Goal: Task Accomplishment & Management: Manage account settings

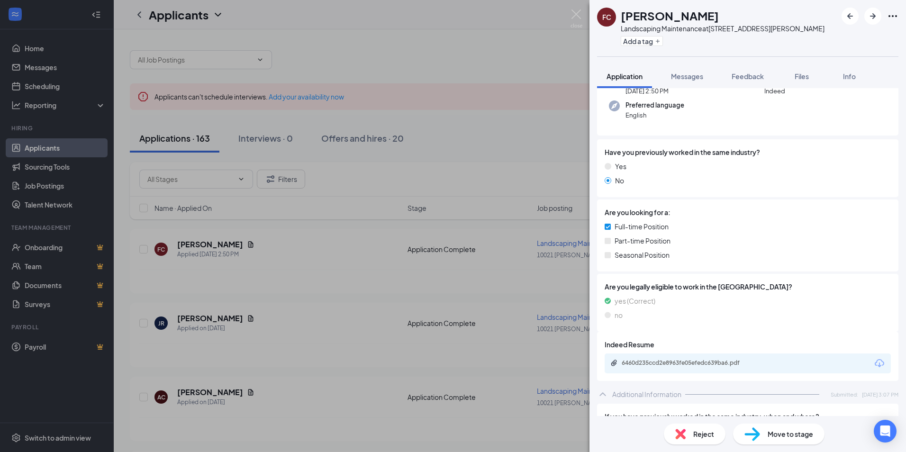
scroll to position [95, 0]
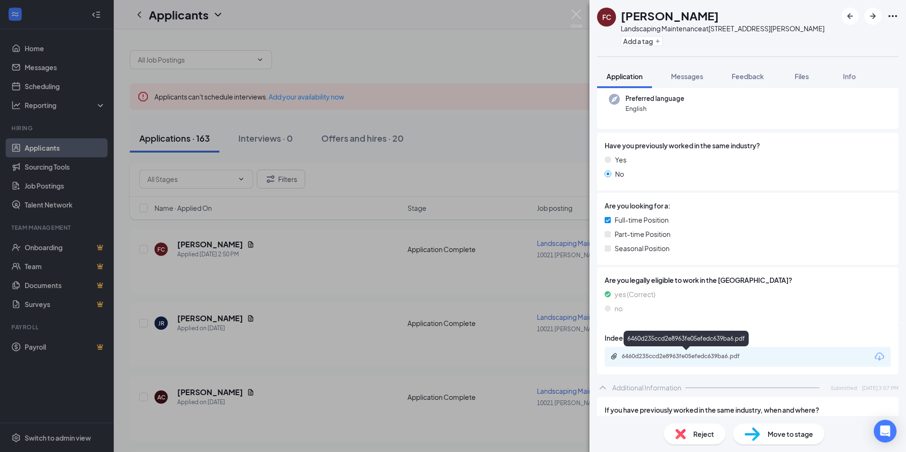
click at [671, 356] on div "6460d235ccd2e8963fe05efedc639ba6.pdf" at bounding box center [688, 357] width 133 height 8
click at [689, 437] on div "Reject" at bounding box center [695, 434] width 62 height 21
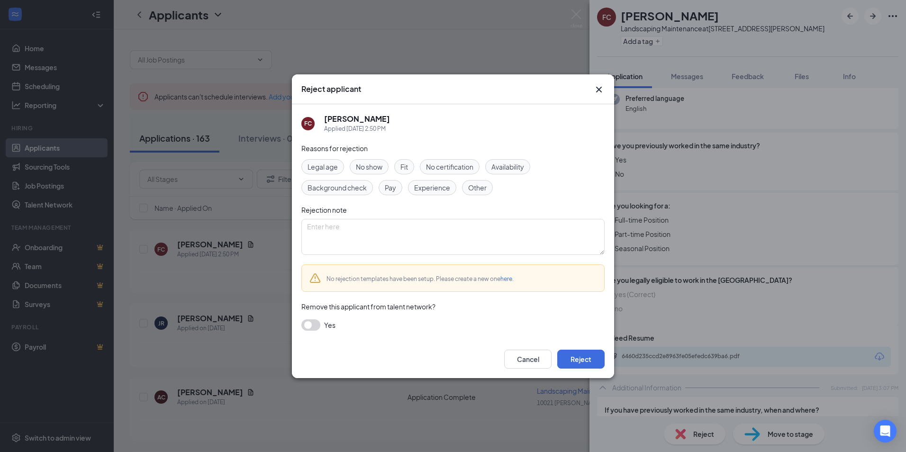
click at [432, 188] on span "Experience" at bounding box center [432, 187] width 36 height 10
click at [589, 362] on button "Reject" at bounding box center [580, 359] width 47 height 19
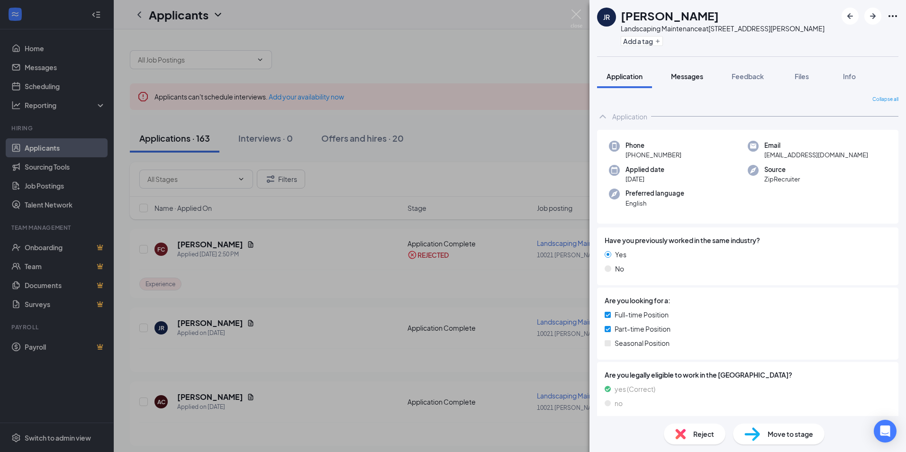
click at [686, 77] on span "Messages" at bounding box center [687, 76] width 32 height 9
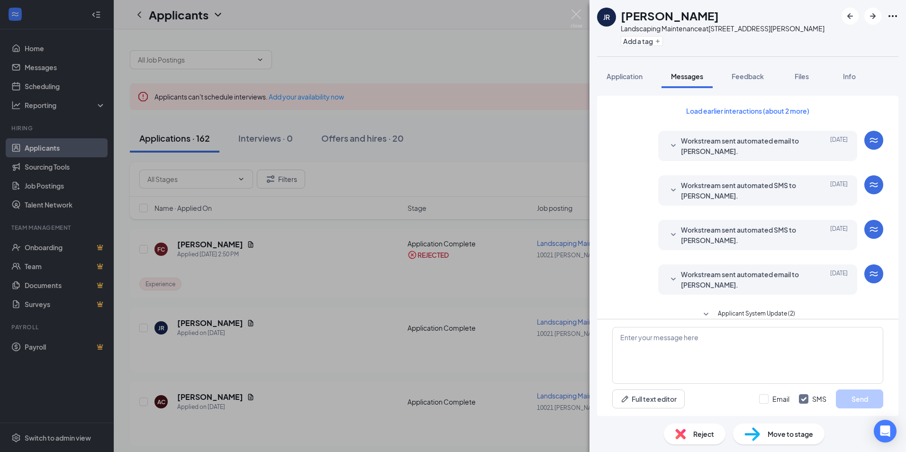
scroll to position [238, 0]
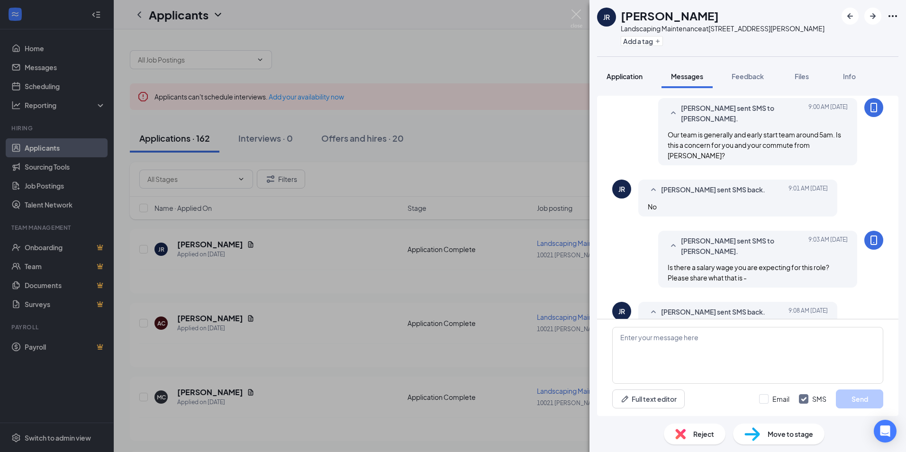
click at [625, 77] on span "Application" at bounding box center [624, 76] width 36 height 9
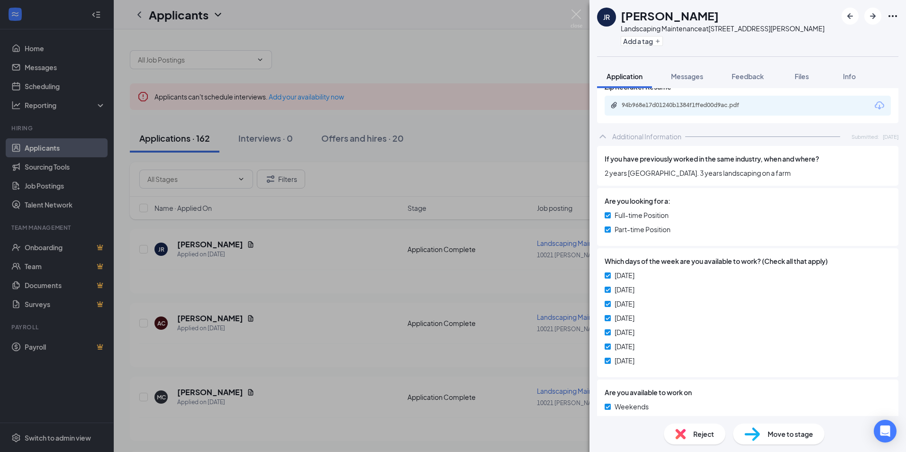
scroll to position [281, 0]
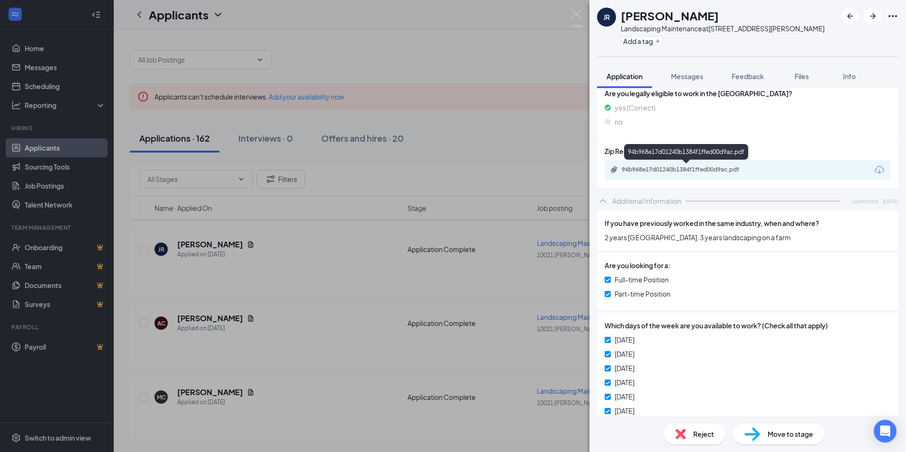
click at [673, 171] on div "94b968e17d01240b1384f1ffed00d9ac.pdf" at bounding box center [688, 170] width 133 height 8
click at [779, 433] on span "Move to stage" at bounding box center [790, 434] width 45 height 10
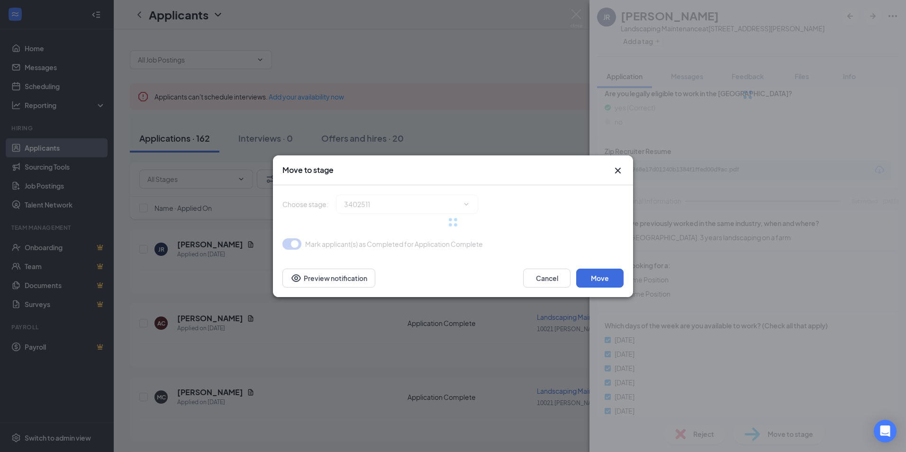
type input "Onsite Interview (next stage)"
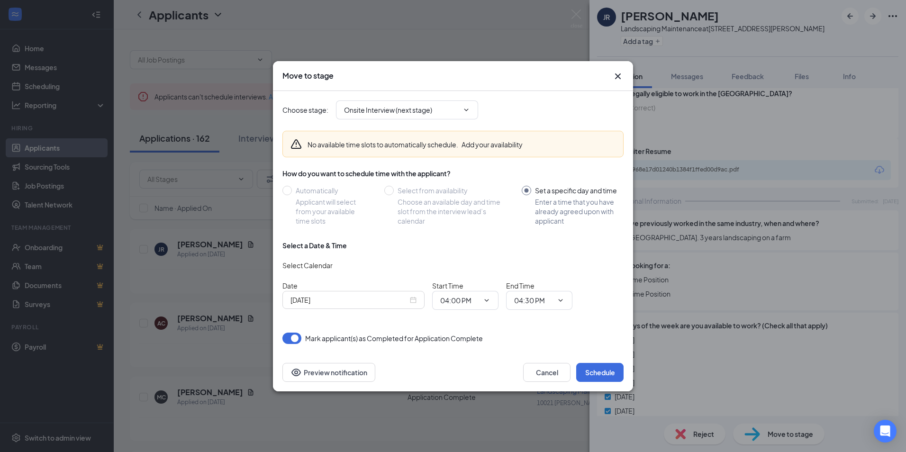
click at [322, 301] on input "Oct 15, 2025" at bounding box center [349, 300] width 118 height 10
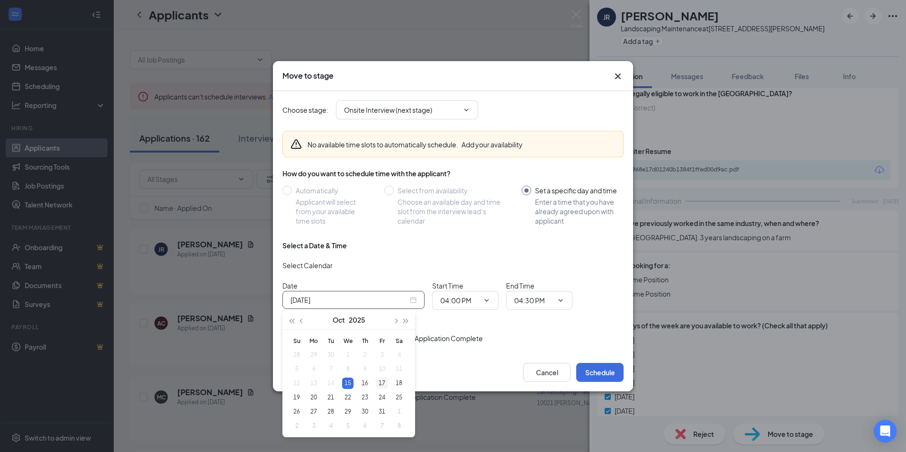
type input "Oct 17, 2025"
click at [383, 381] on div "17" at bounding box center [381, 383] width 11 height 11
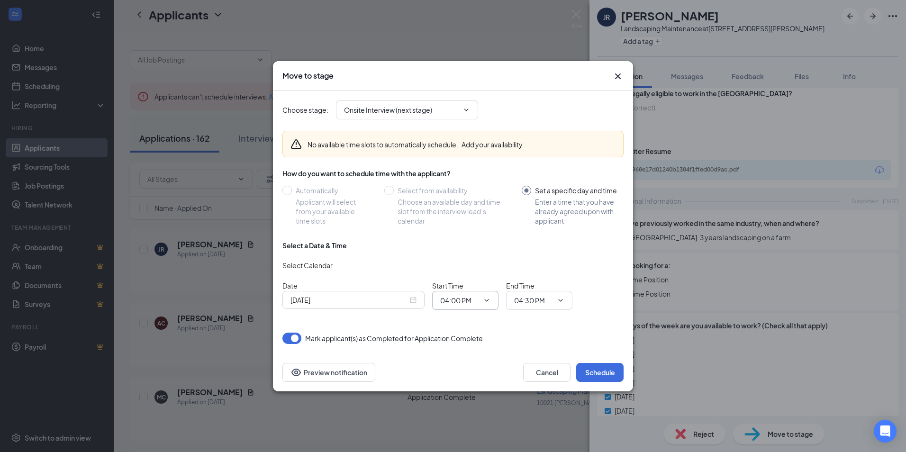
click at [480, 299] on span "04:00 PM" at bounding box center [465, 300] width 66 height 19
click at [486, 300] on icon "ChevronDown" at bounding box center [487, 300] width 4 height 2
click at [581, 253] on div "Select a Date & Time Select Calendar Date Oct 17, 2025 Start Time 04:00 PM 12:0…" at bounding box center [452, 279] width 341 height 77
click at [413, 300] on div "Oct 17, 2025" at bounding box center [353, 300] width 126 height 10
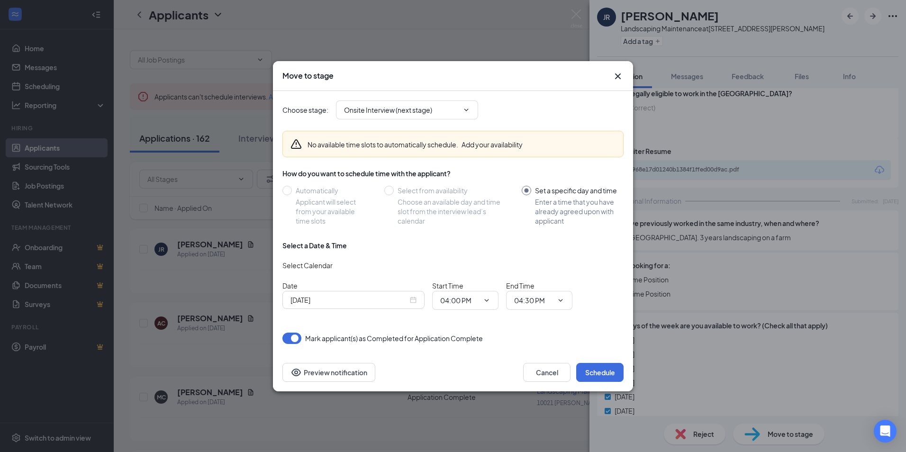
click at [483, 299] on icon "ChevronDown" at bounding box center [487, 301] width 8 height 8
click at [464, 201] on div "01:30 PM" at bounding box center [462, 202] width 28 height 10
type input "01:30 PM"
click at [563, 301] on icon "ChevronDown" at bounding box center [561, 301] width 8 height 8
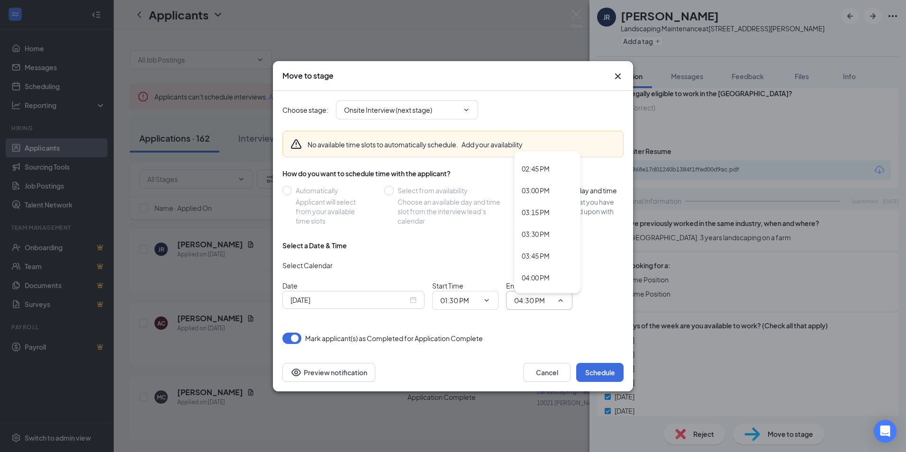
scroll to position [1232, 0]
click at [531, 193] on div "02:30 PM" at bounding box center [536, 194] width 28 height 10
type input "02:30 PM"
click at [602, 374] on button "Schedule" at bounding box center [599, 372] width 47 height 19
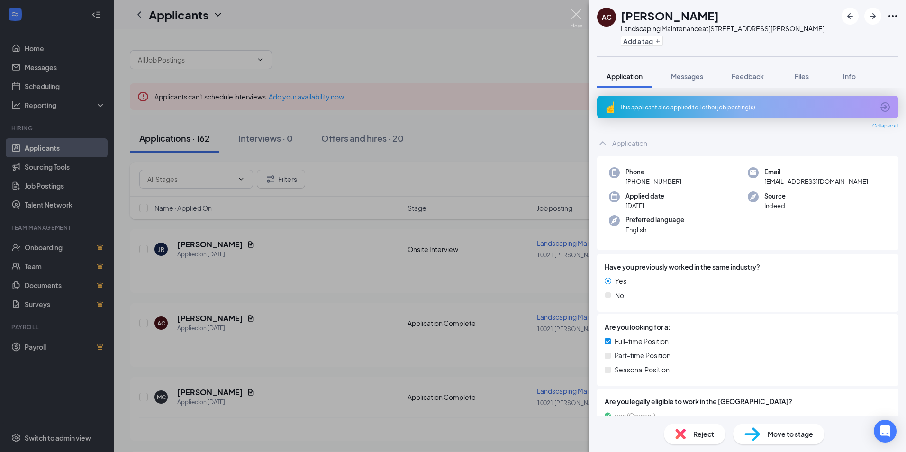
click at [571, 14] on img at bounding box center [576, 18] width 12 height 18
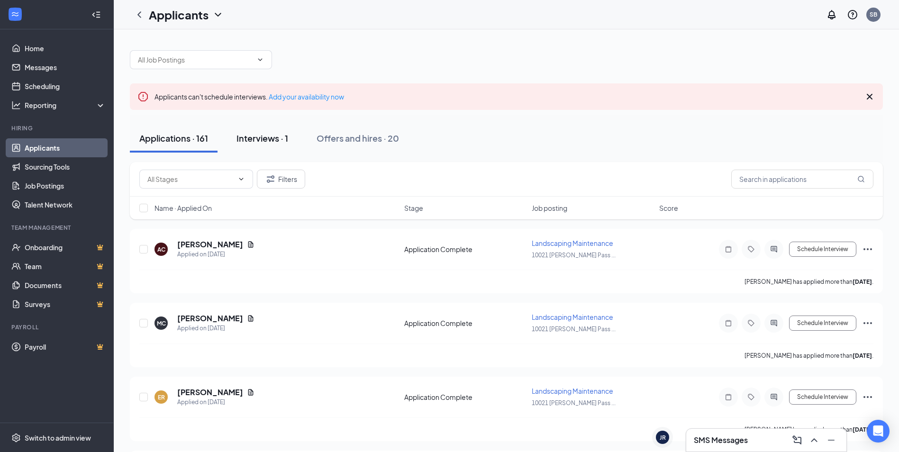
click at [260, 135] on div "Interviews · 1" at bounding box center [262, 138] width 52 height 12
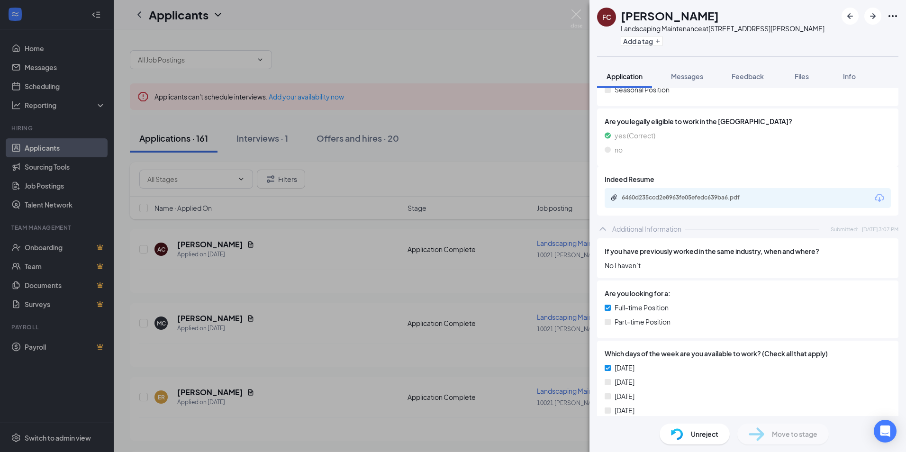
scroll to position [284, 0]
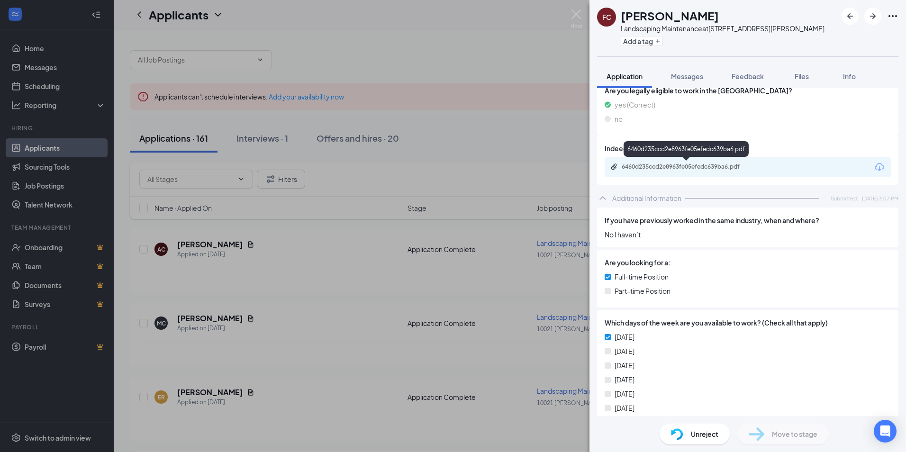
click at [668, 166] on div "6460d235ccd2e8963fe05efedc639ba6.pdf" at bounding box center [688, 167] width 133 height 8
